Goal: Entertainment & Leisure: Consume media (video, audio)

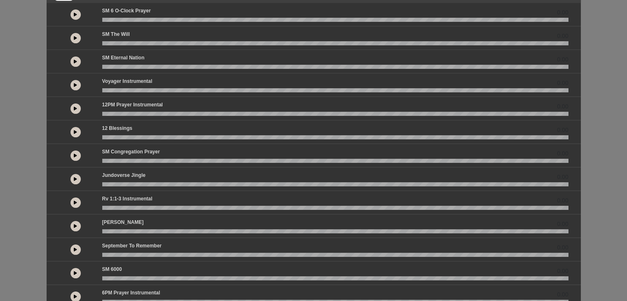
scroll to position [82, 0]
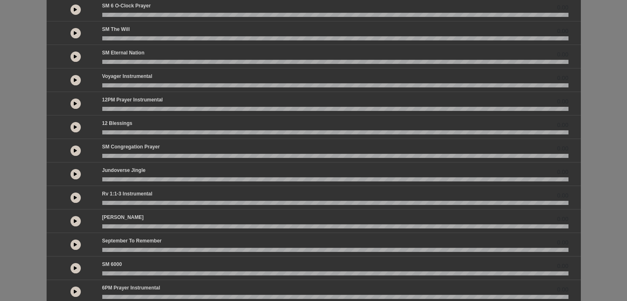
click at [74, 175] on button at bounding box center [76, 174] width 10 height 10
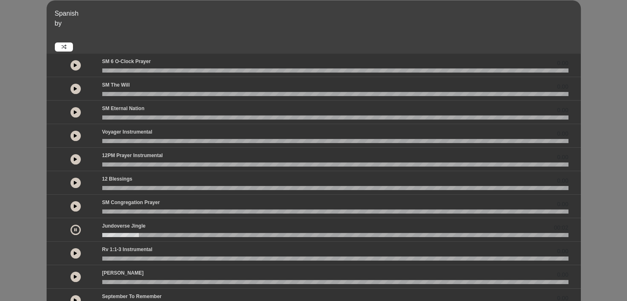
scroll to position [41, 0]
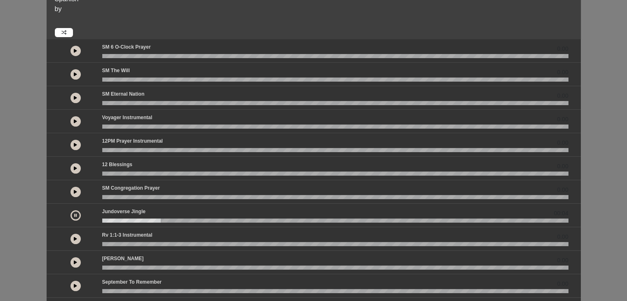
click at [73, 193] on button at bounding box center [76, 192] width 10 height 10
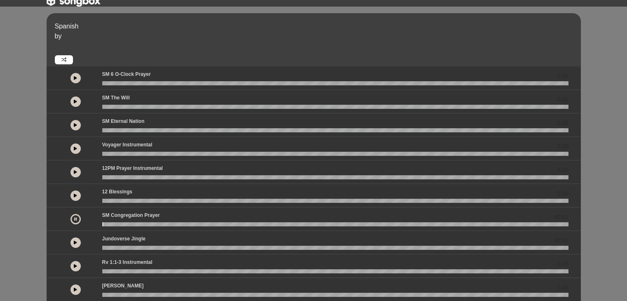
scroll to position [0, 0]
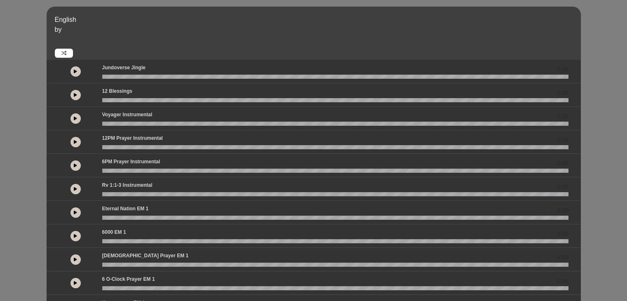
click at [78, 119] on button at bounding box center [76, 118] width 10 height 10
click at [77, 189] on icon at bounding box center [75, 189] width 3 height 4
click at [79, 73] on button at bounding box center [76, 71] width 10 height 10
click at [74, 123] on button at bounding box center [76, 118] width 10 height 10
